Goal: Task Accomplishment & Management: Manage account settings

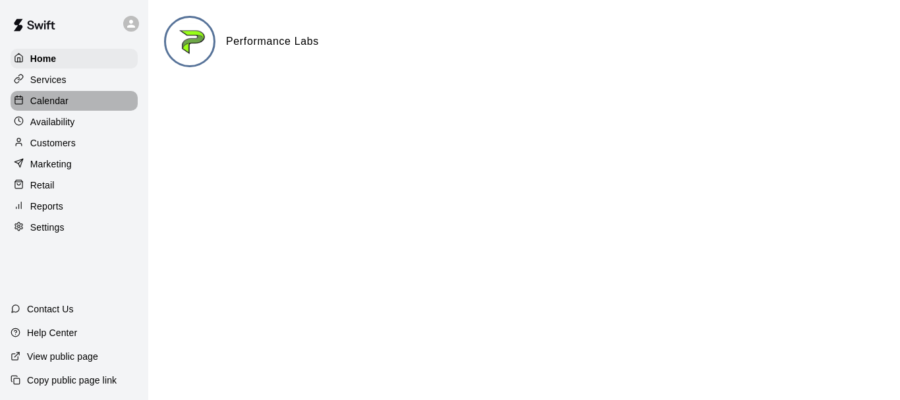
click at [70, 101] on div "Calendar" at bounding box center [74, 101] width 127 height 20
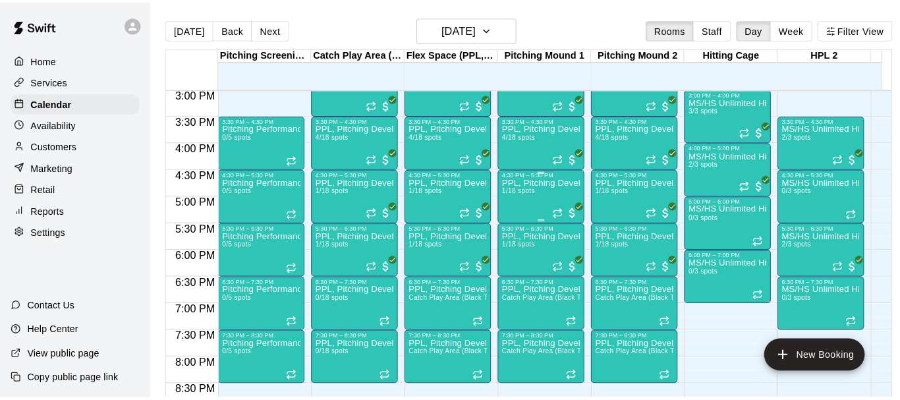
scroll to position [726, 0]
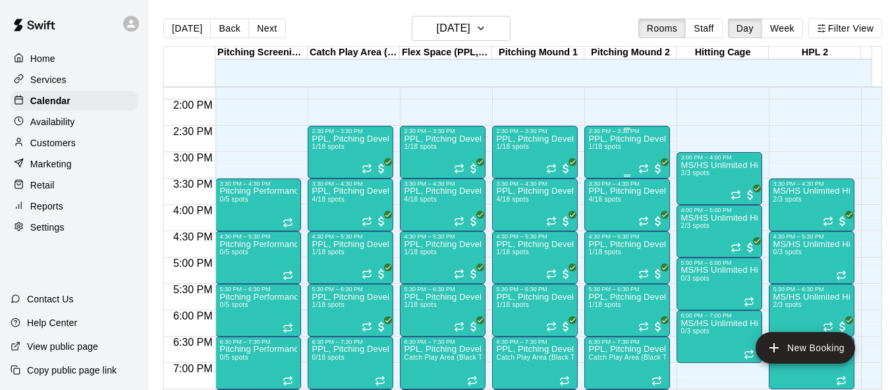
click at [618, 150] on span "1/18 spots" at bounding box center [604, 146] width 32 height 7
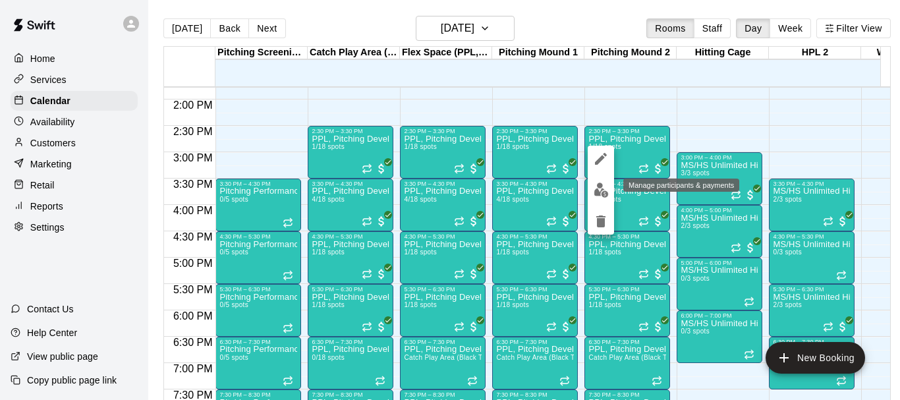
click at [603, 190] on img "edit" at bounding box center [600, 189] width 15 height 15
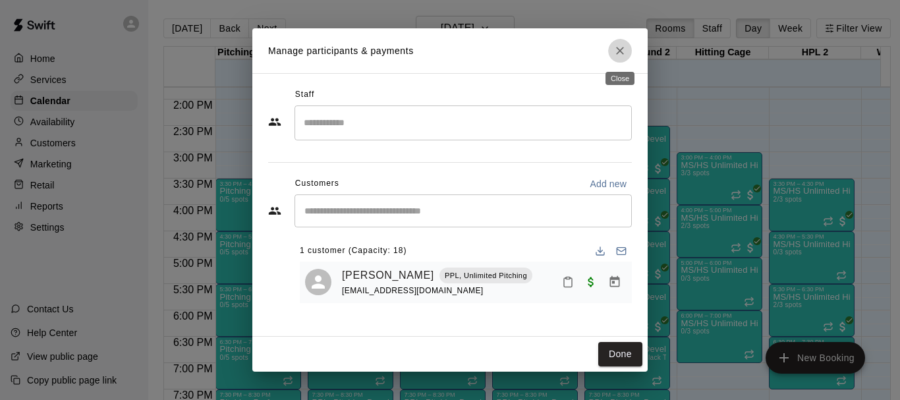
click at [626, 51] on icon "Close" at bounding box center [619, 50] width 13 height 13
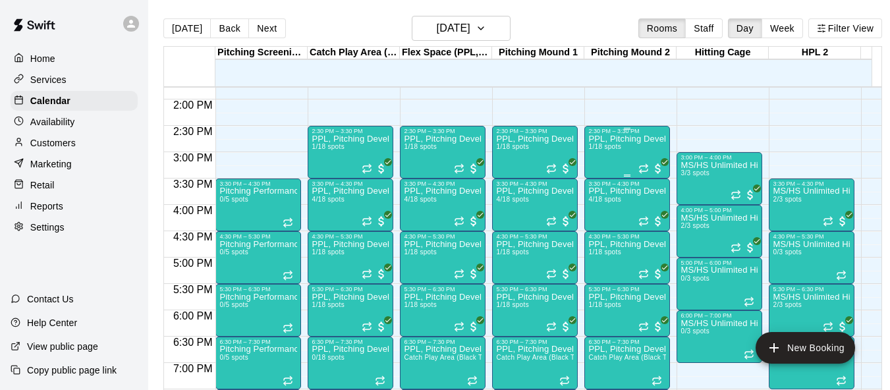
click at [624, 161] on div "PPL, Pitching Development Session 1/18 spots" at bounding box center [627, 329] width 78 height 390
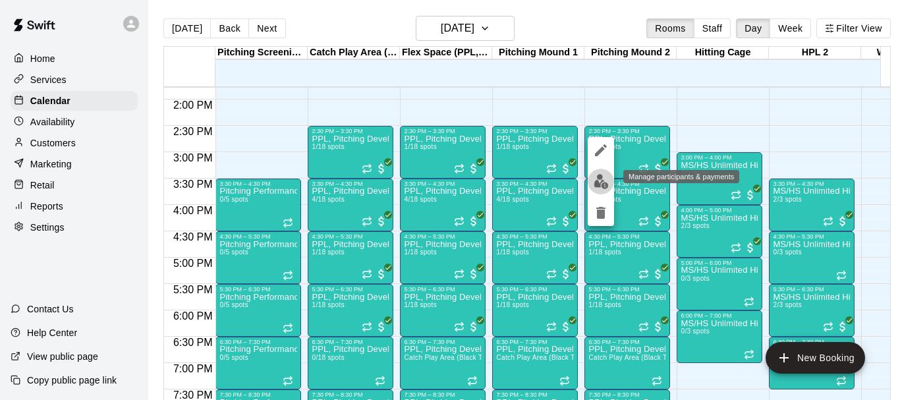
click at [603, 178] on img "edit" at bounding box center [600, 181] width 15 height 15
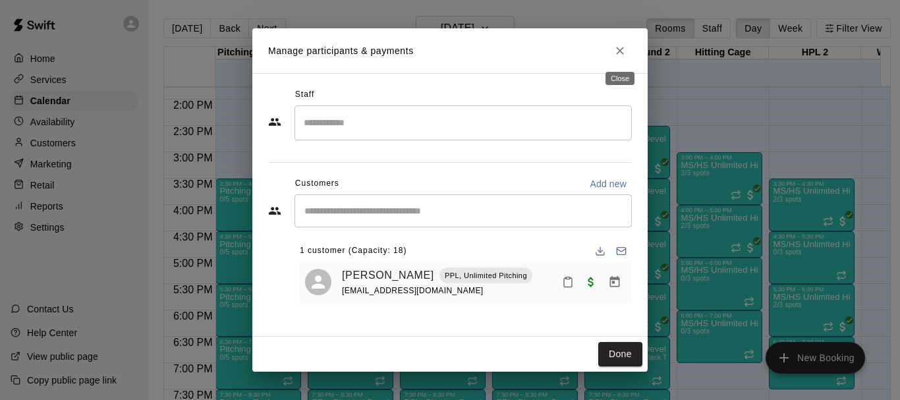
click at [618, 53] on icon "Close" at bounding box center [619, 50] width 13 height 13
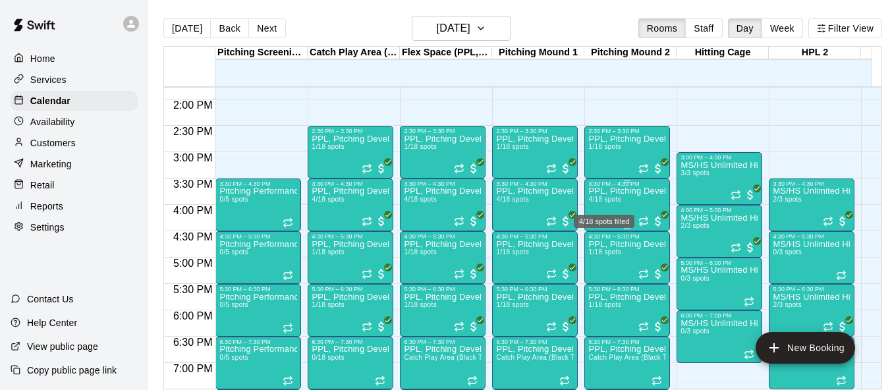
drag, startPoint x: 612, startPoint y: 204, endPoint x: 616, endPoint y: 215, distance: 12.1
click at [578, 208] on div "4/18 spots filled" at bounding box center [603, 217] width 63 height 24
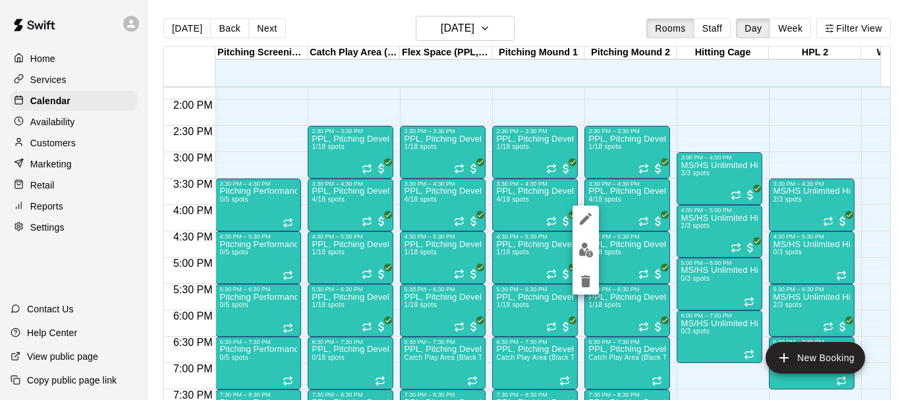
click at [747, 131] on div at bounding box center [450, 200] width 900 height 400
click at [589, 248] on img "edit" at bounding box center [585, 249] width 15 height 15
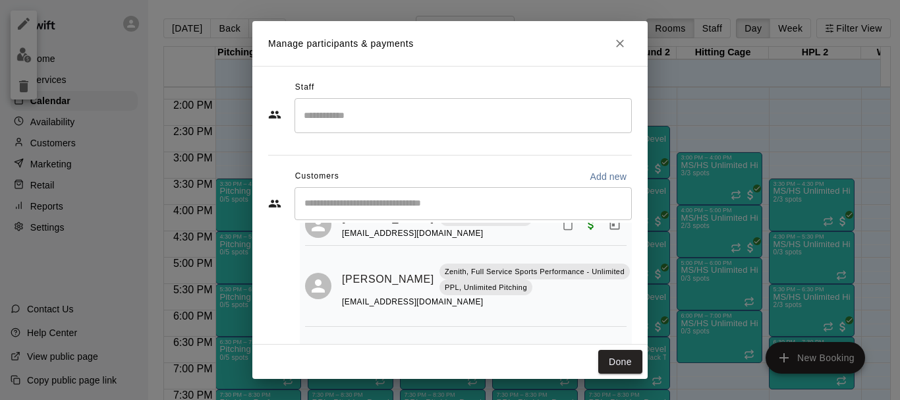
scroll to position [192, 0]
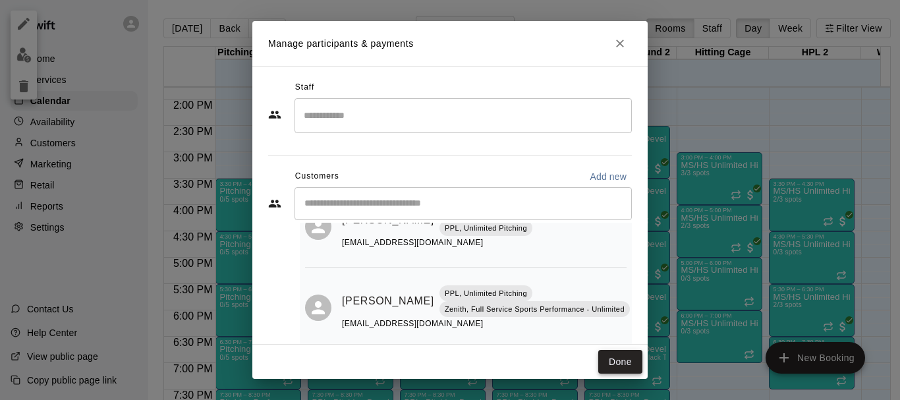
click at [608, 360] on button "Done" at bounding box center [620, 362] width 44 height 24
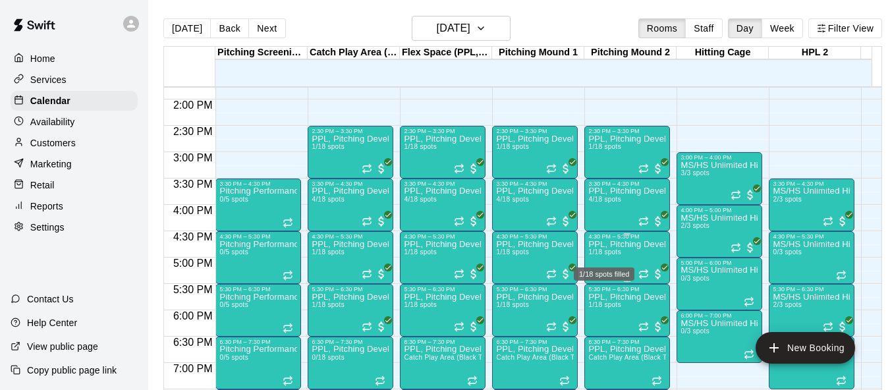
click at [595, 253] on span "1/18 spots" at bounding box center [604, 251] width 32 height 7
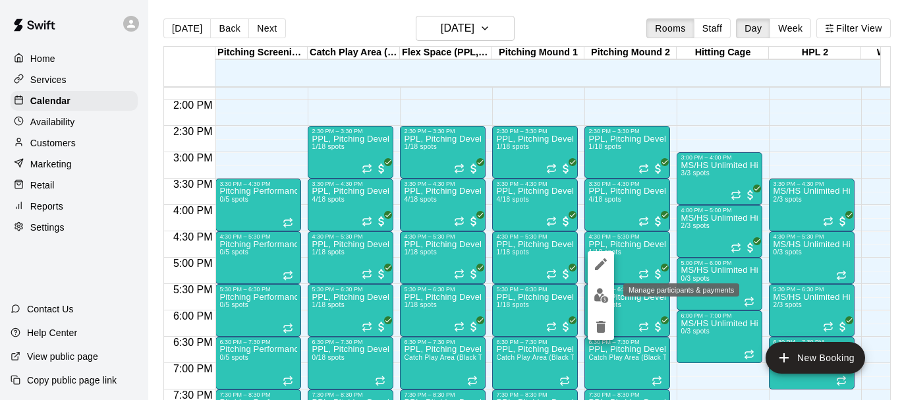
click at [597, 290] on img "edit" at bounding box center [600, 295] width 15 height 15
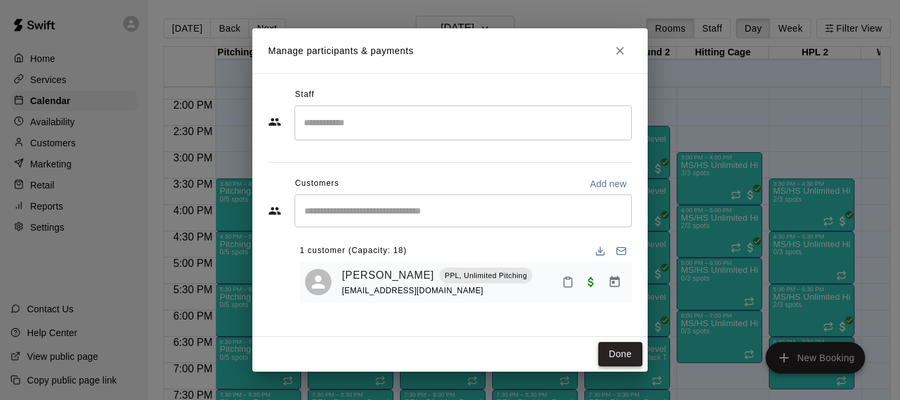
click at [636, 351] on button "Done" at bounding box center [620, 354] width 44 height 24
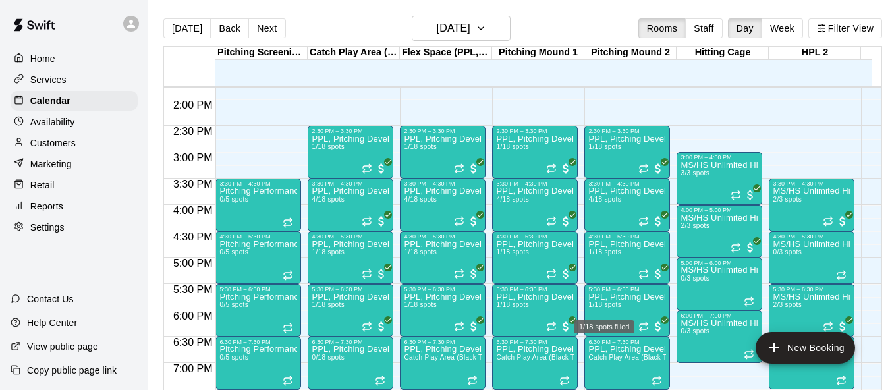
click at [603, 319] on div "1/18 spots filled" at bounding box center [603, 323] width 63 height 24
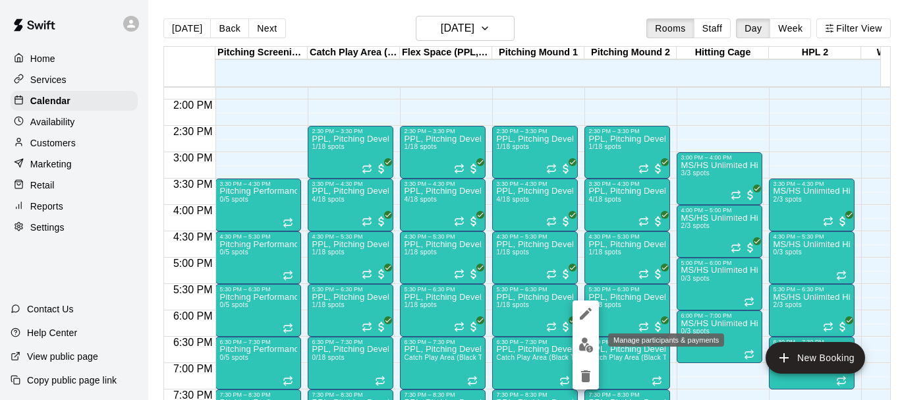
click at [585, 355] on button "edit" at bounding box center [585, 345] width 26 height 26
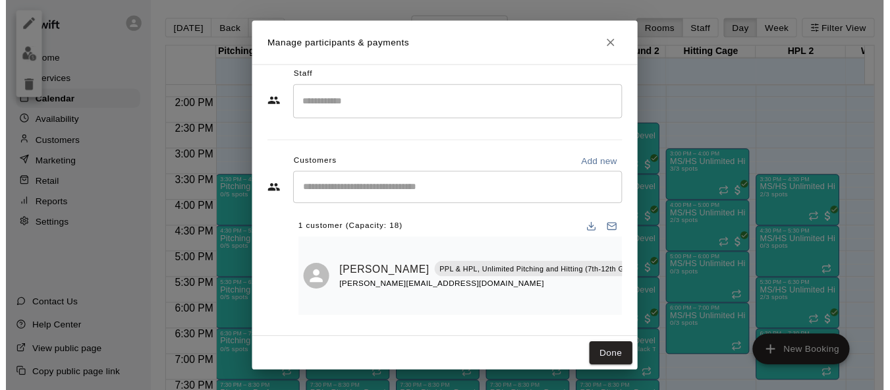
scroll to position [22, 0]
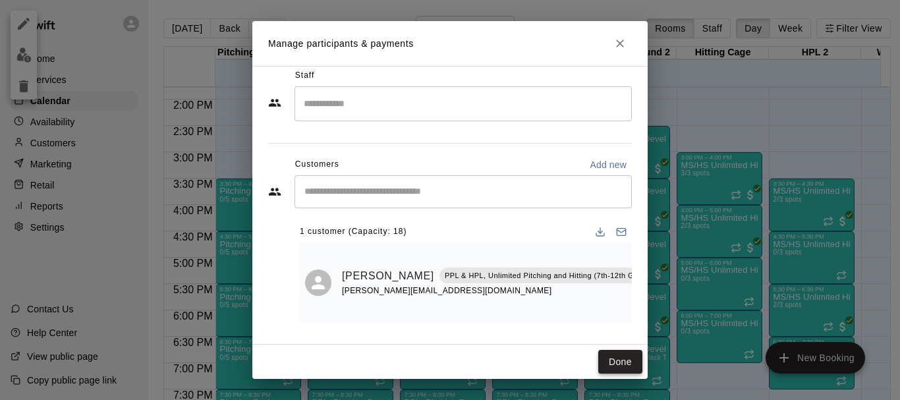
click at [634, 352] on button "Done" at bounding box center [620, 362] width 44 height 24
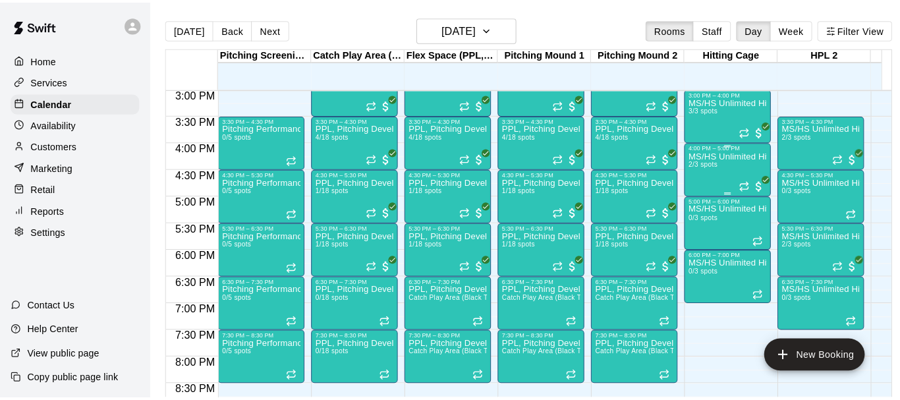
scroll to position [726, 0]
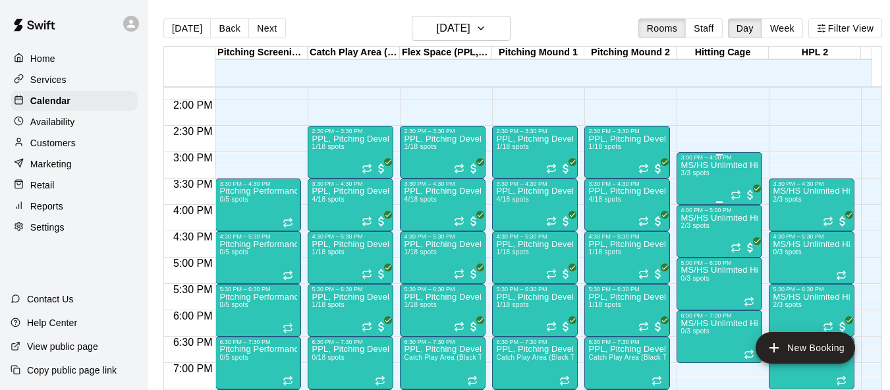
click at [682, 186] on div "MS/HS Unlimited Hitting 3/3 spots" at bounding box center [719, 356] width 78 height 390
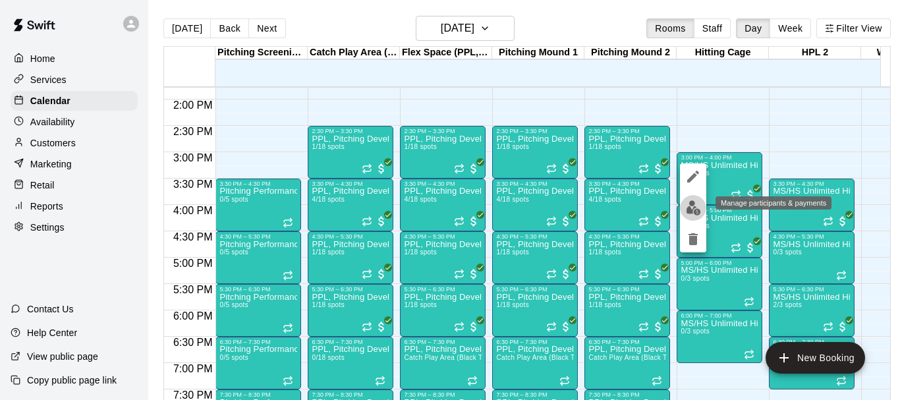
click at [689, 203] on img "edit" at bounding box center [693, 207] width 15 height 15
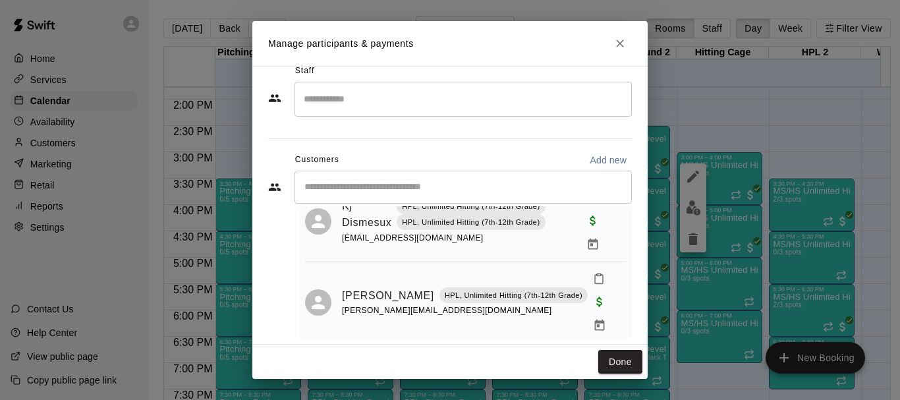
scroll to position [32, 0]
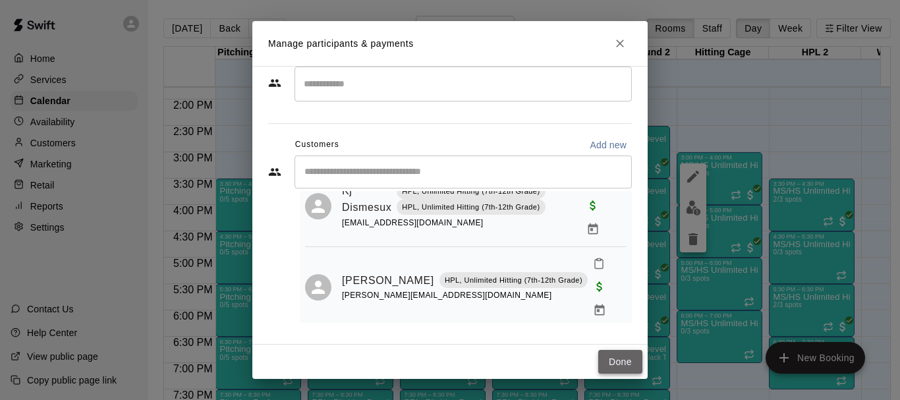
click at [616, 364] on button "Done" at bounding box center [620, 362] width 44 height 24
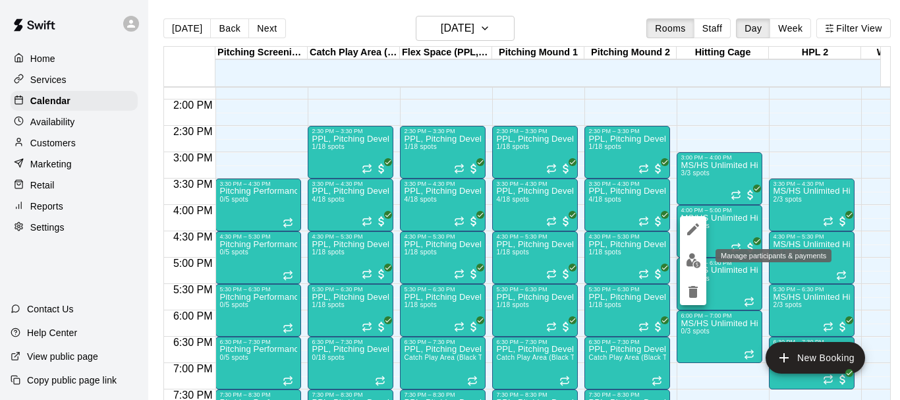
click at [687, 255] on img "edit" at bounding box center [693, 260] width 15 height 15
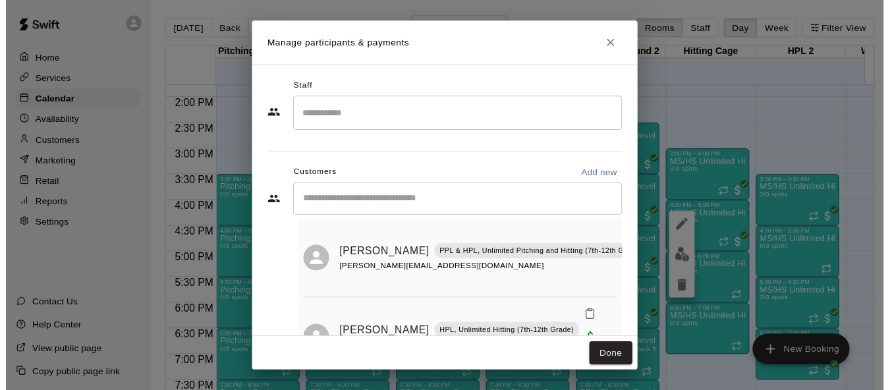
scroll to position [57, 0]
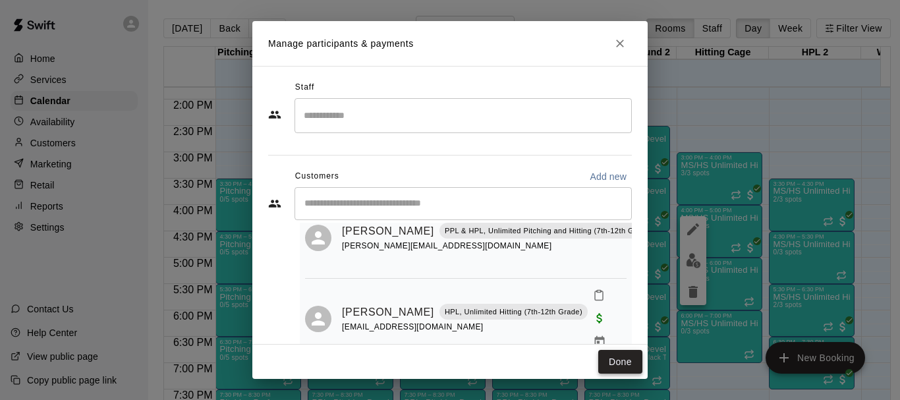
click at [622, 361] on button "Done" at bounding box center [620, 362] width 44 height 24
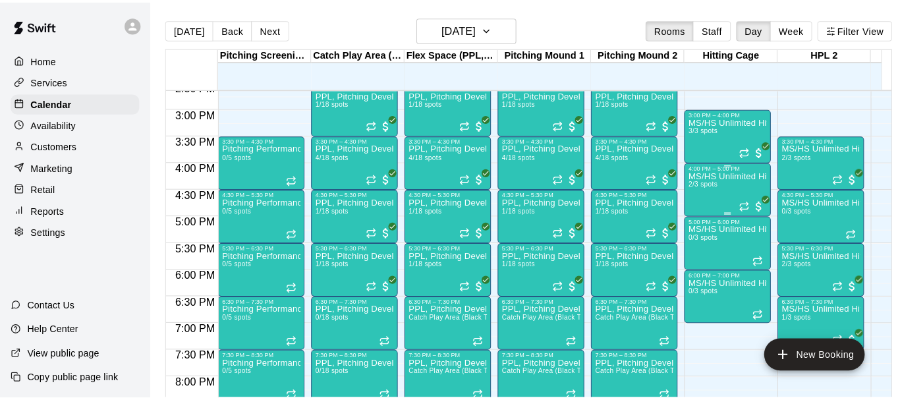
scroll to position [792, 0]
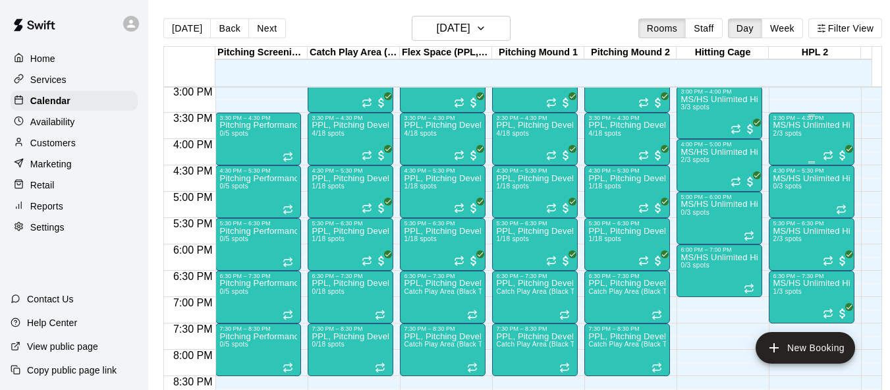
click at [798, 146] on div "MS/HS Unlimited Hitting 2/3 spots" at bounding box center [811, 316] width 78 height 390
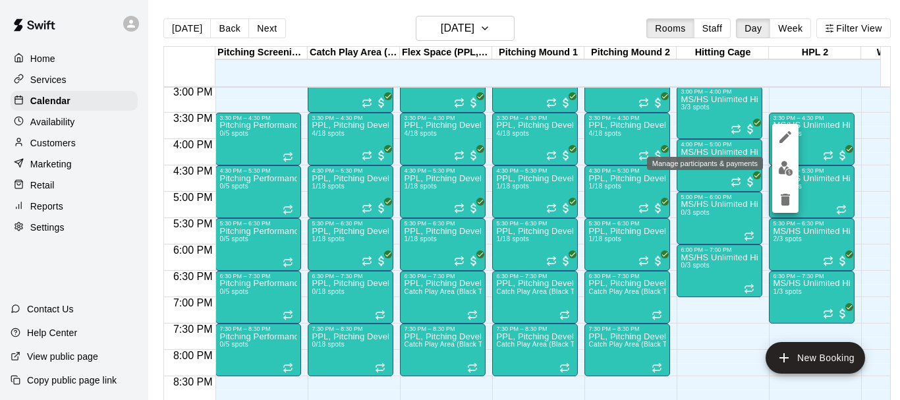
click at [787, 171] on img "edit" at bounding box center [785, 168] width 15 height 15
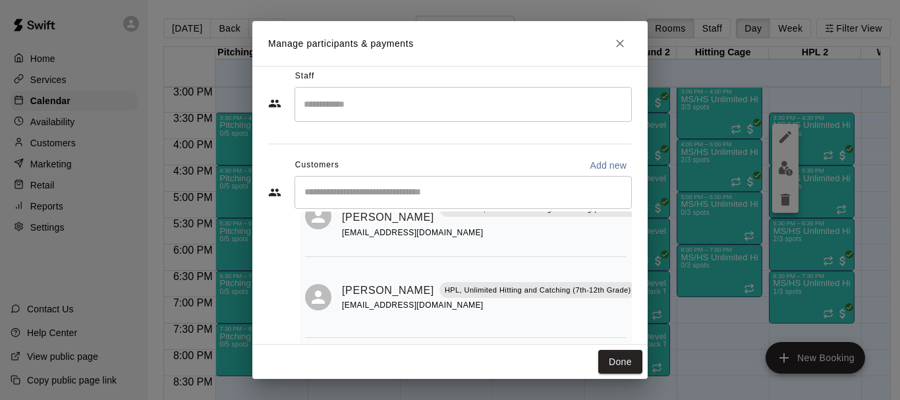
scroll to position [0, 0]
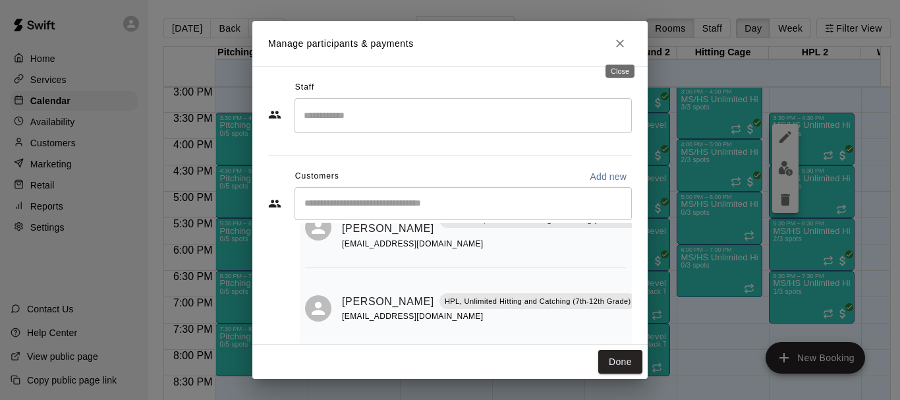
click at [620, 50] on button "Close" at bounding box center [620, 44] width 24 height 24
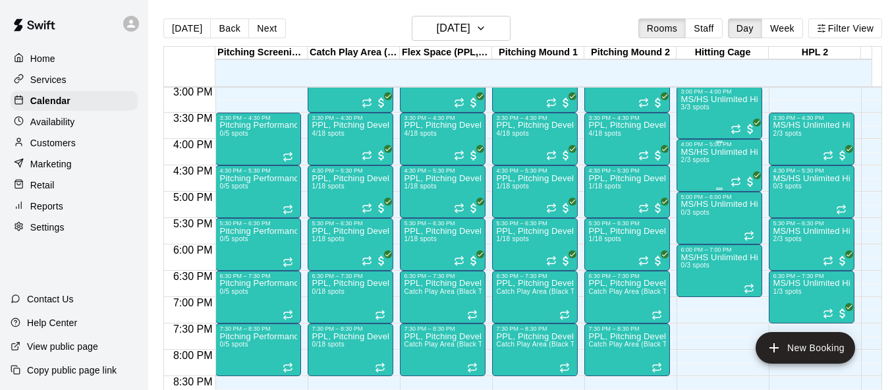
click at [710, 162] on div "MS/HS Unlimited Hitting 2/3 spots" at bounding box center [719, 343] width 78 height 390
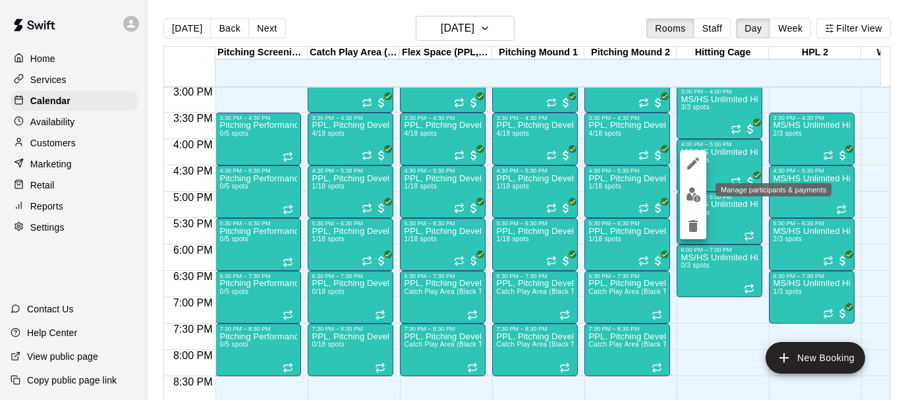
click at [689, 200] on img "edit" at bounding box center [693, 194] width 15 height 15
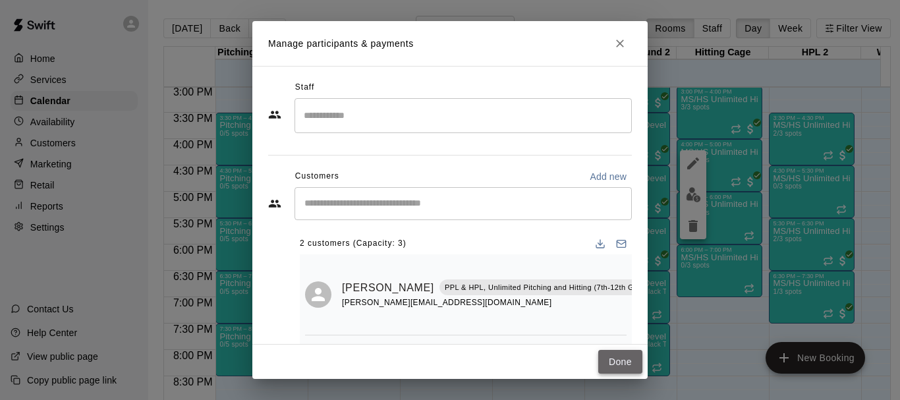
click at [628, 365] on button "Done" at bounding box center [620, 362] width 44 height 24
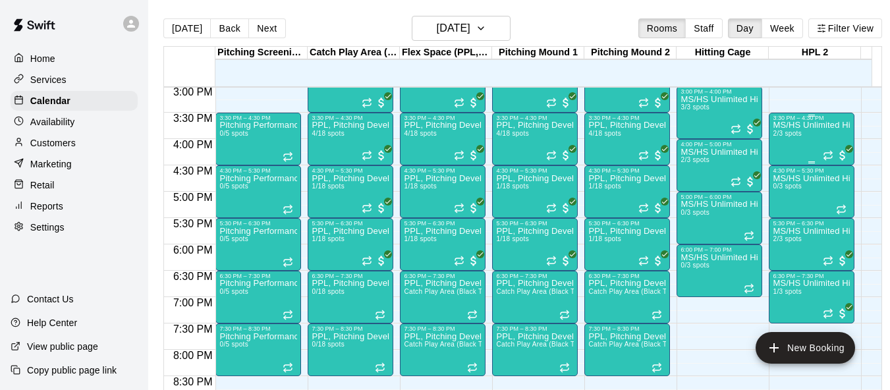
click at [786, 144] on div "MS/HS Unlimited Hitting 2/3 spots" at bounding box center [811, 316] width 78 height 390
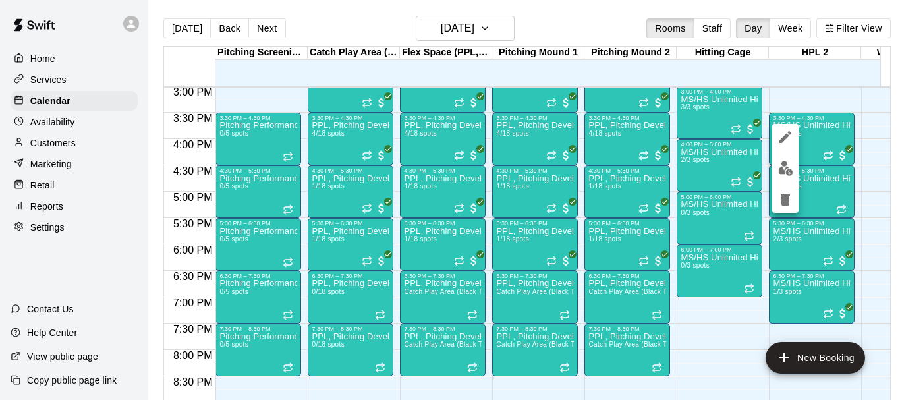
click at [784, 172] on img "edit" at bounding box center [785, 168] width 15 height 15
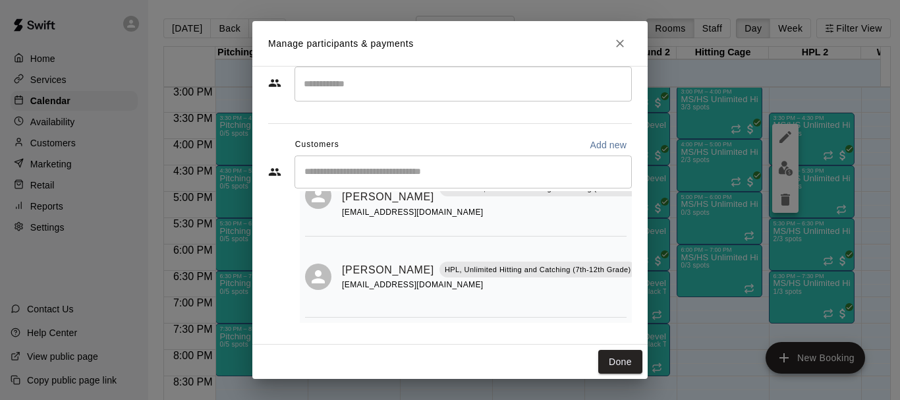
scroll to position [77, 0]
click at [618, 365] on button "Done" at bounding box center [620, 362] width 44 height 24
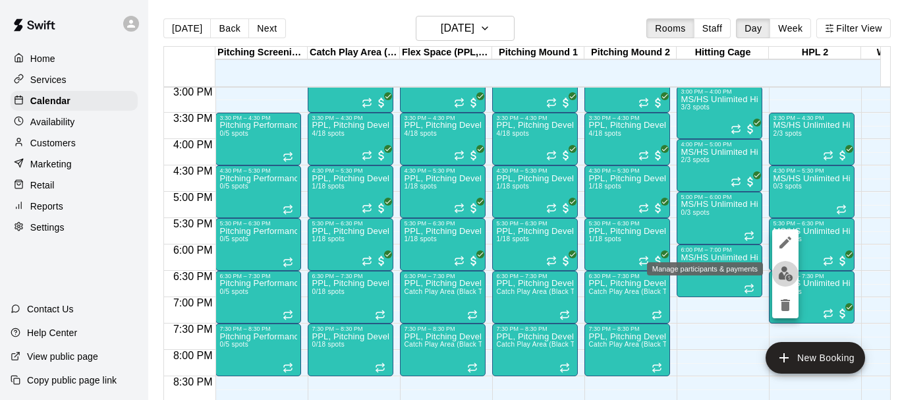
click at [787, 271] on img "edit" at bounding box center [785, 273] width 15 height 15
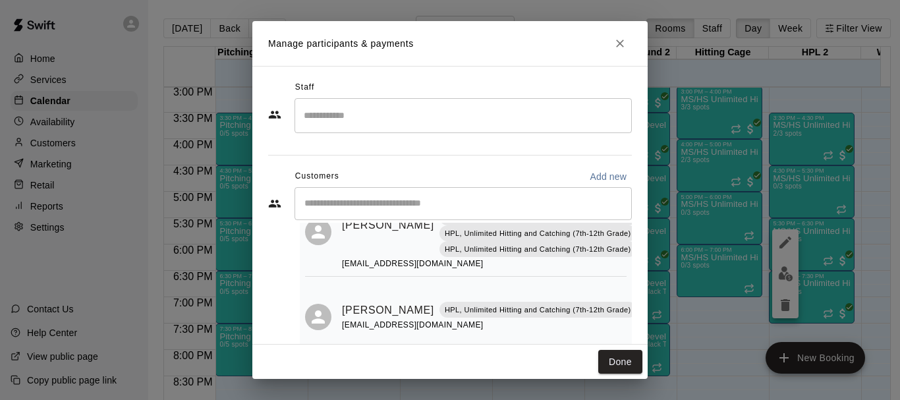
scroll to position [79, 0]
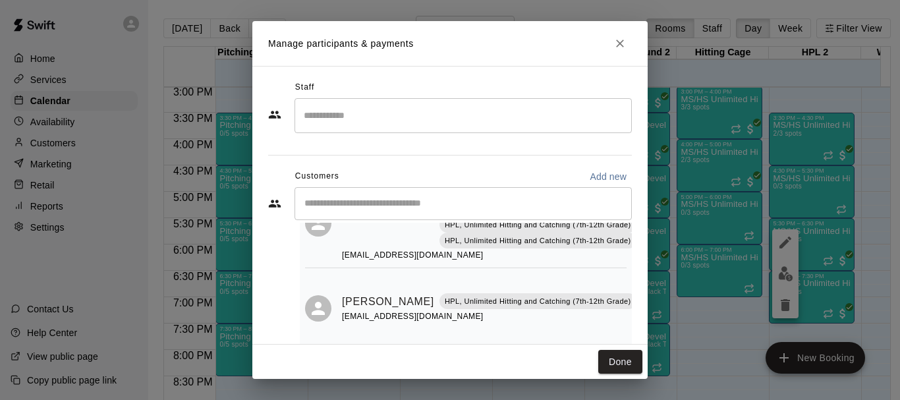
click at [602, 363] on button "Done" at bounding box center [620, 362] width 44 height 24
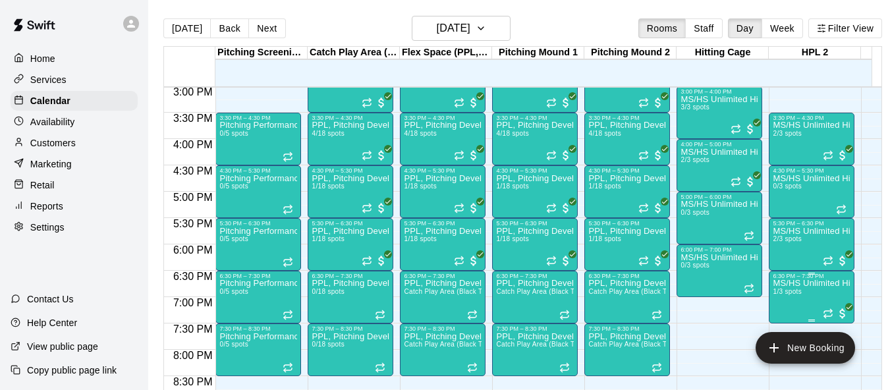
click at [772, 294] on span "1/3 spots" at bounding box center [786, 291] width 29 height 7
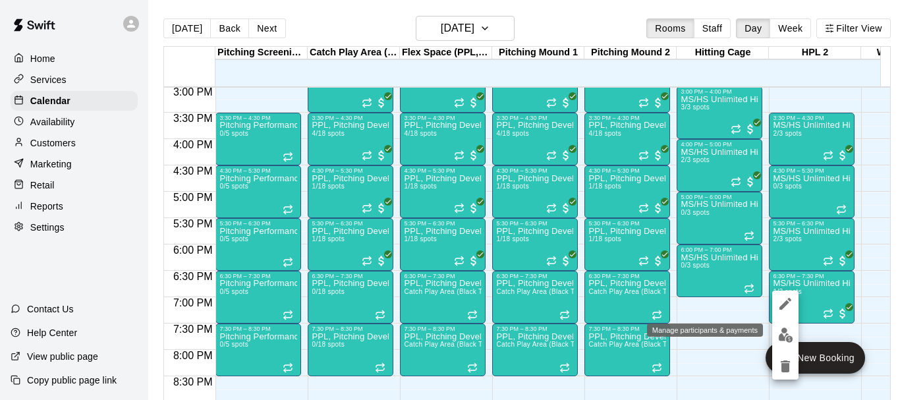
click at [784, 327] on img "edit" at bounding box center [785, 334] width 15 height 15
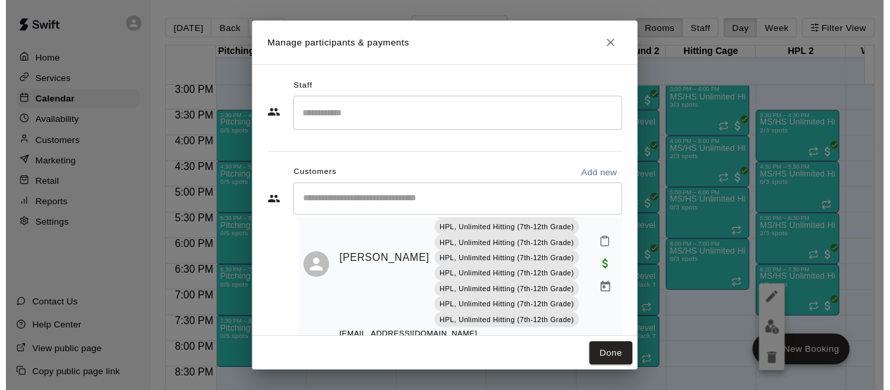
scroll to position [74, 0]
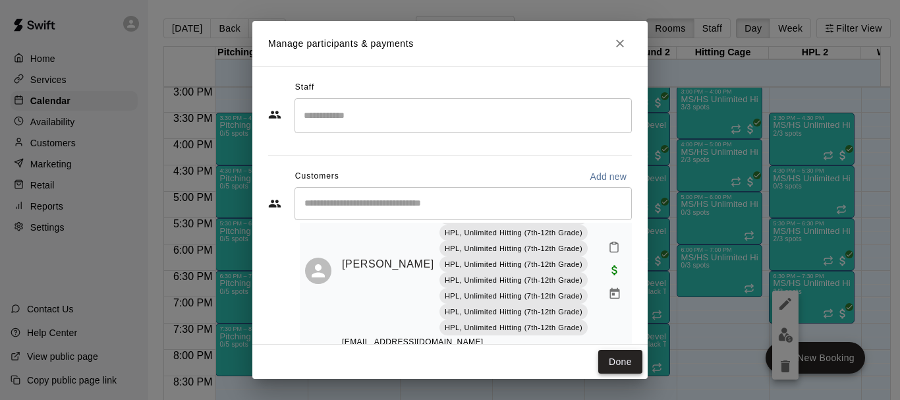
click at [621, 358] on button "Done" at bounding box center [620, 362] width 44 height 24
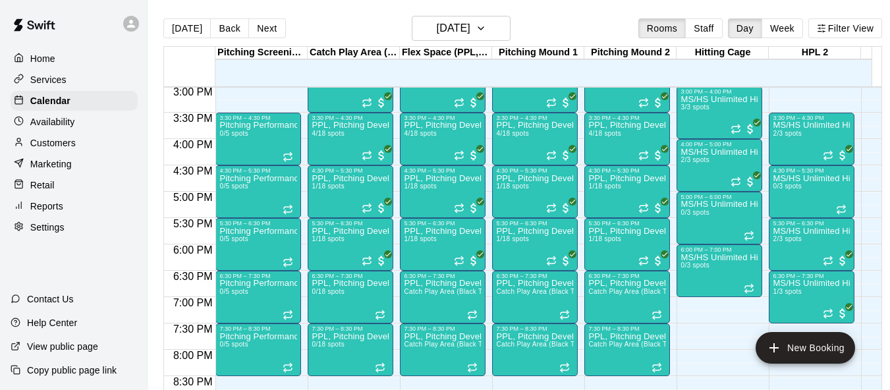
scroll to position [31, 0]
